Goal: Information Seeking & Learning: Learn about a topic

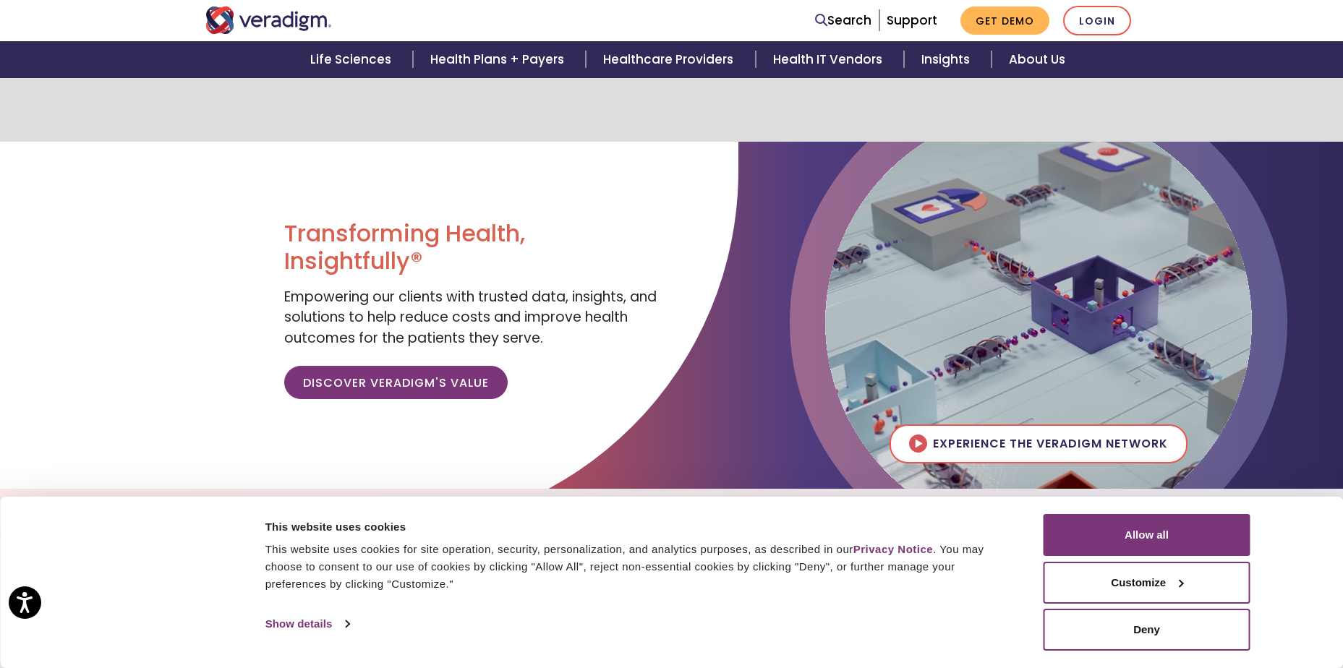
scroll to position [362, 0]
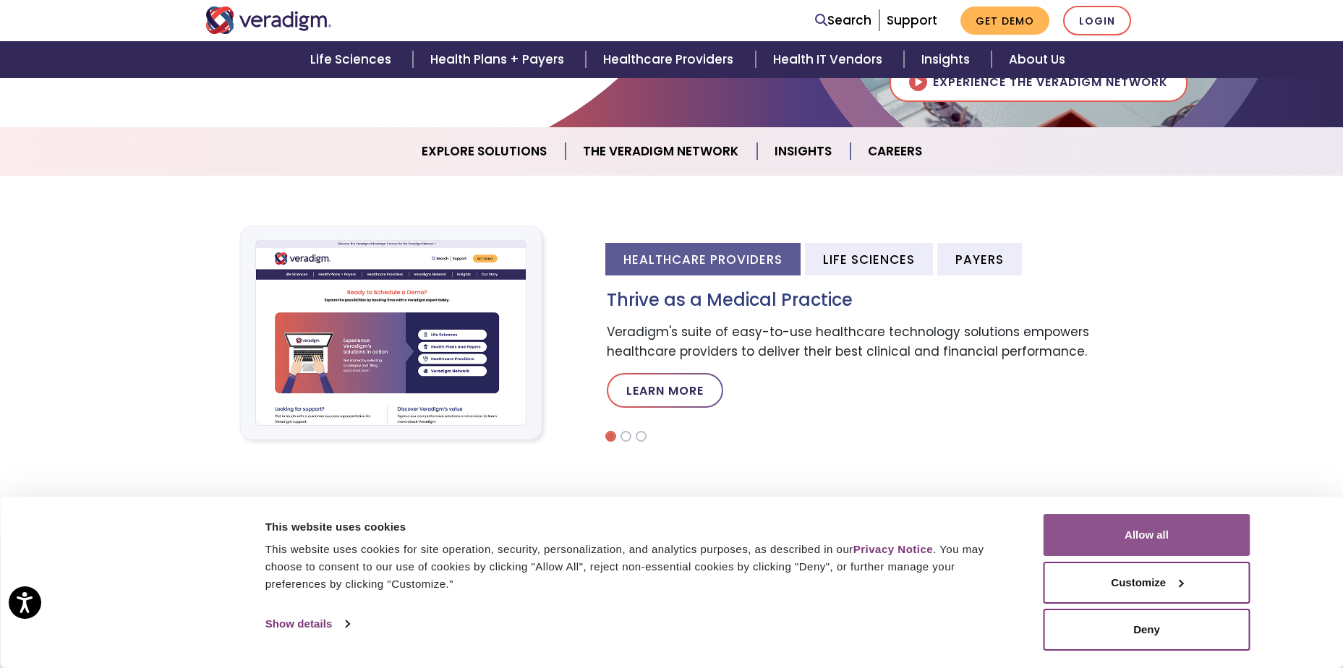
click at [1181, 530] on button "Allow all" at bounding box center [1147, 535] width 207 height 42
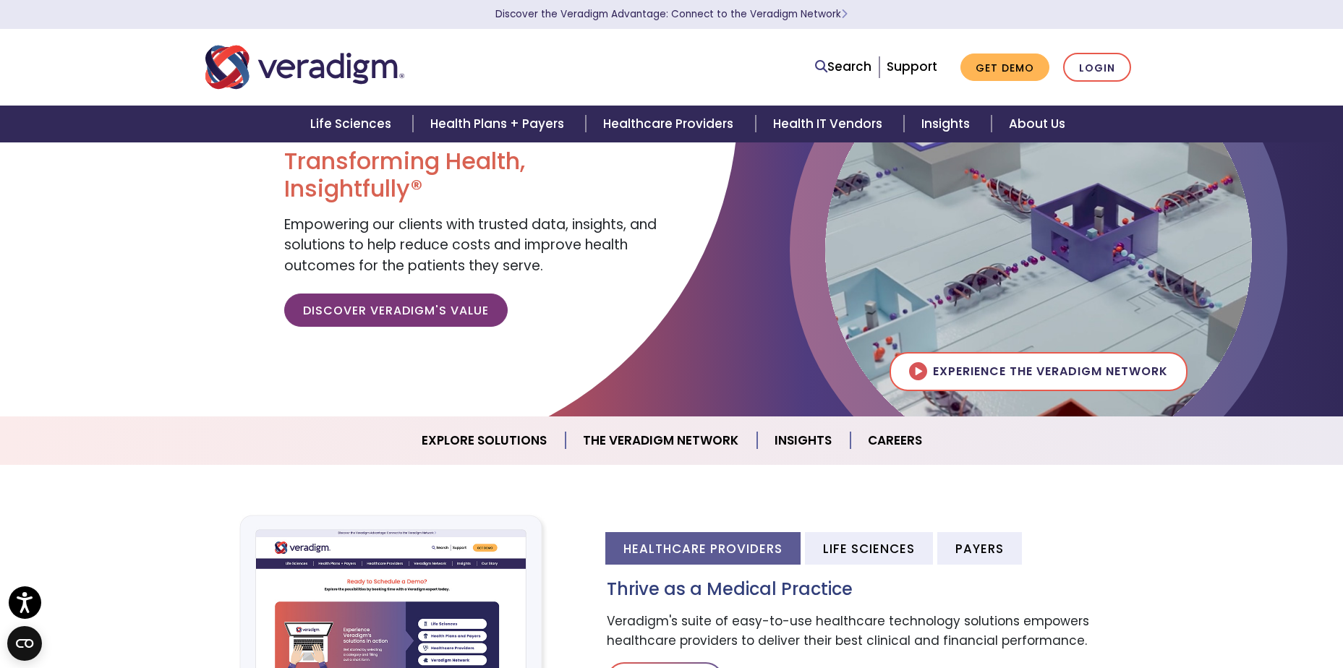
scroll to position [0, 0]
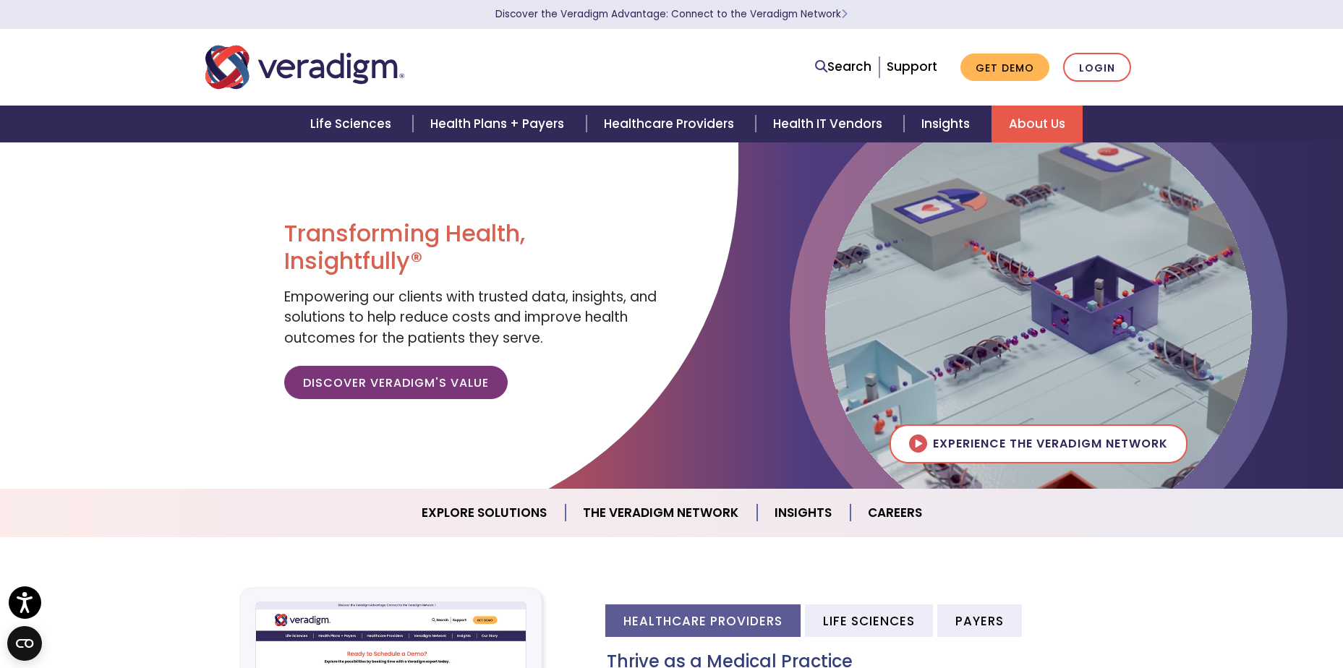
click at [1029, 128] on link "About Us" at bounding box center [1037, 124] width 91 height 37
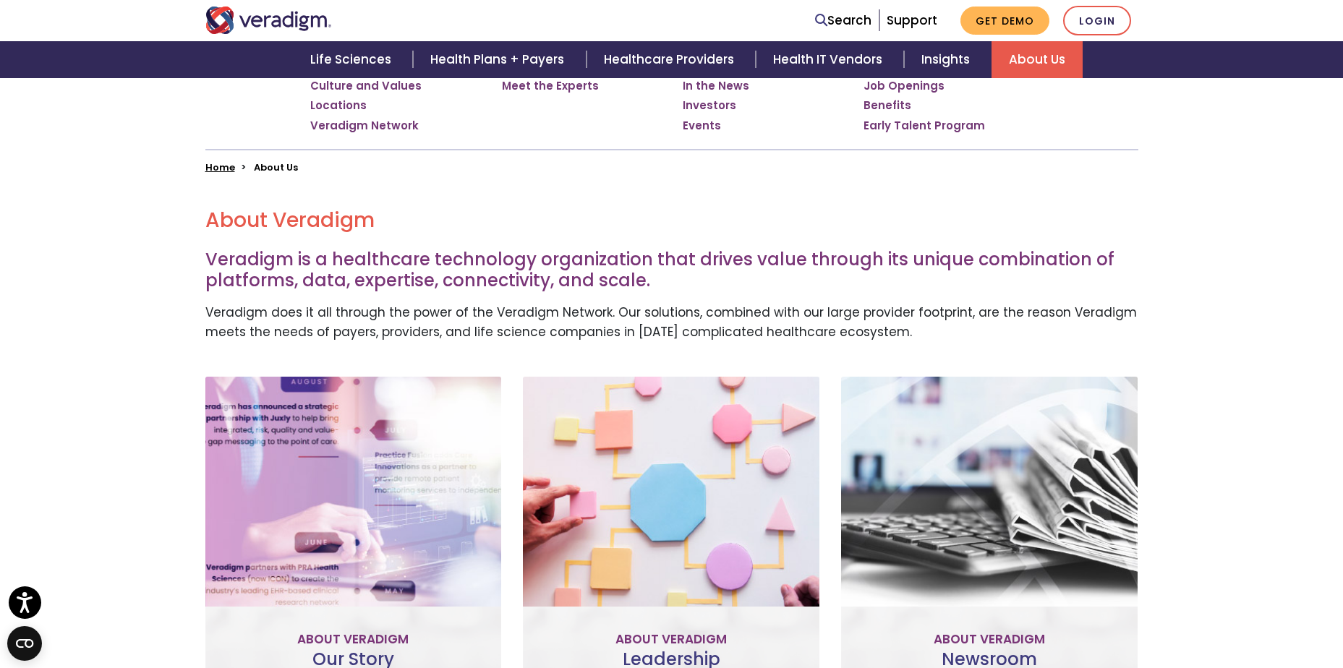
scroll to position [506, 0]
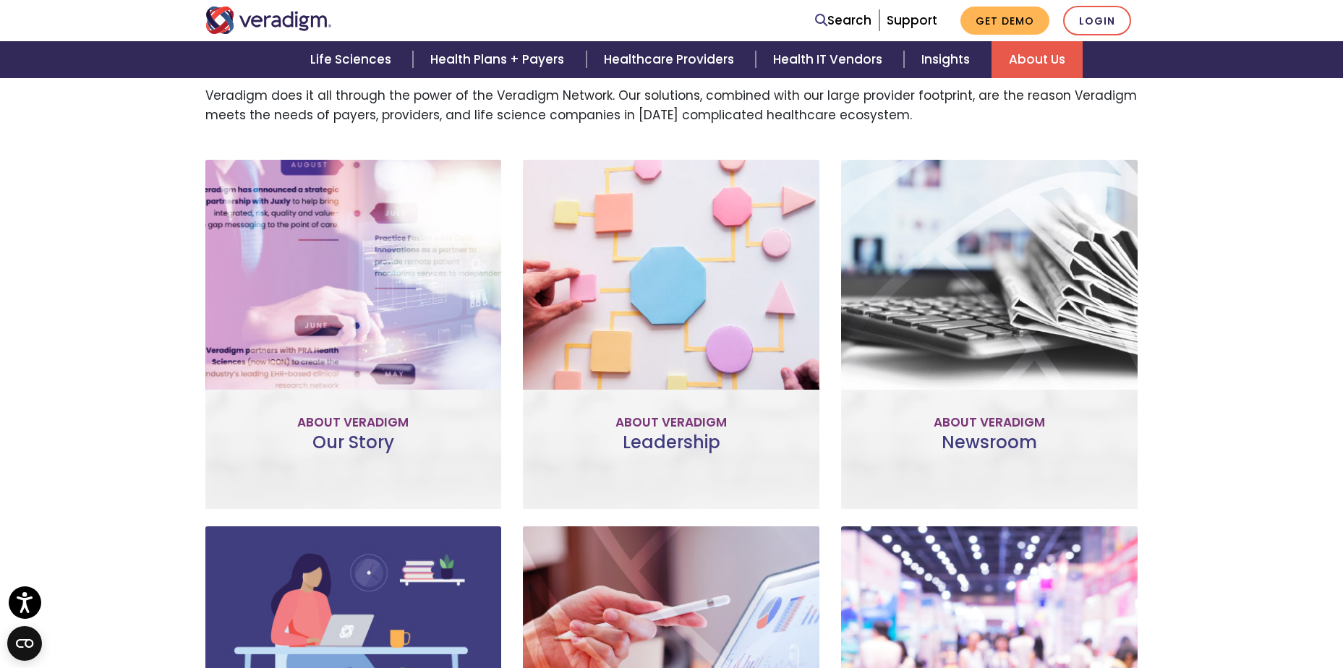
click at [386, 412] on div "Our Story Improve patient and provider access, help accelerate research, and un…" at bounding box center [353, 334] width 297 height 349
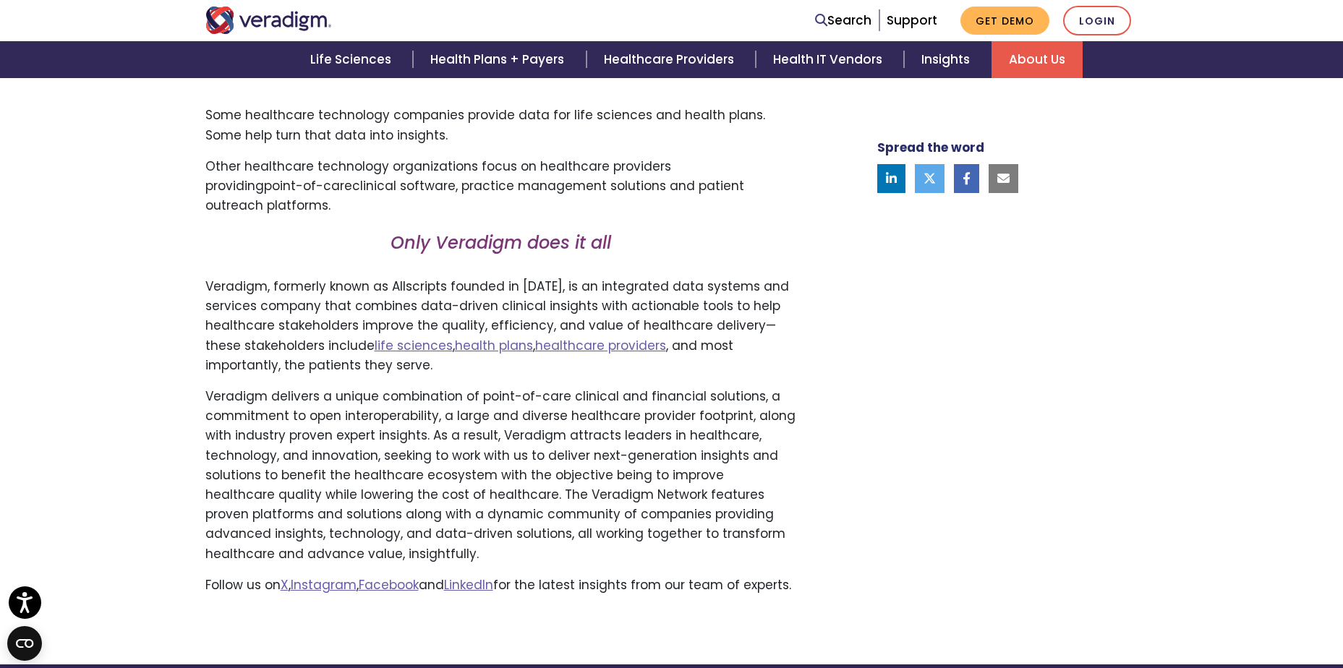
scroll to position [868, 0]
